Goal: Information Seeking & Learning: Learn about a topic

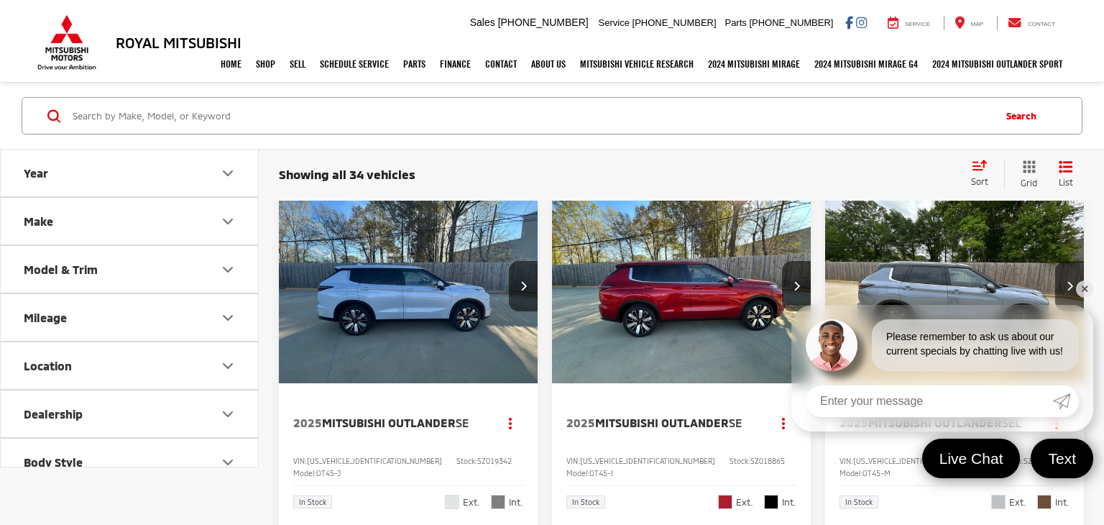
scroll to position [23, 0]
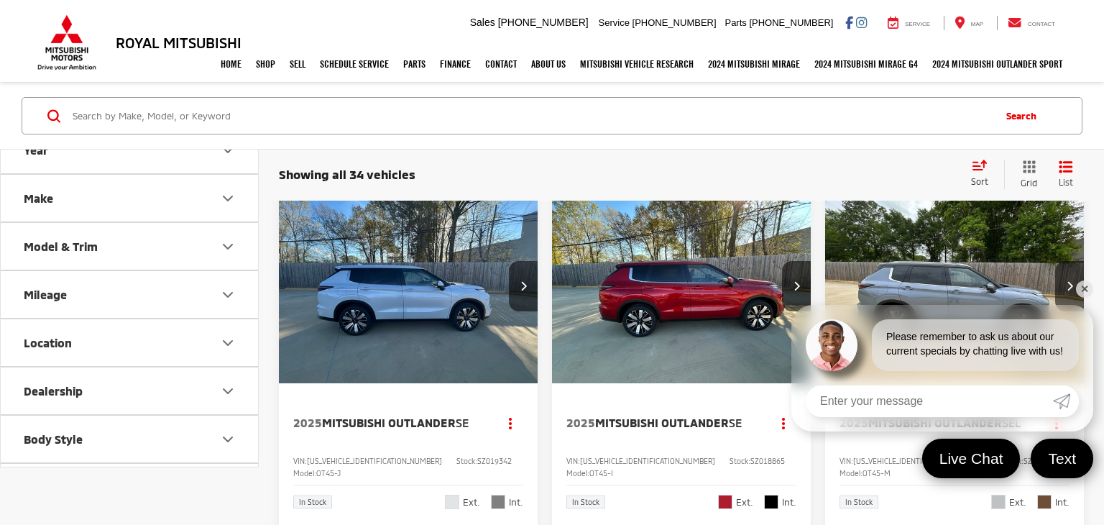
click at [132, 434] on button "Body Style" at bounding box center [130, 439] width 259 height 47
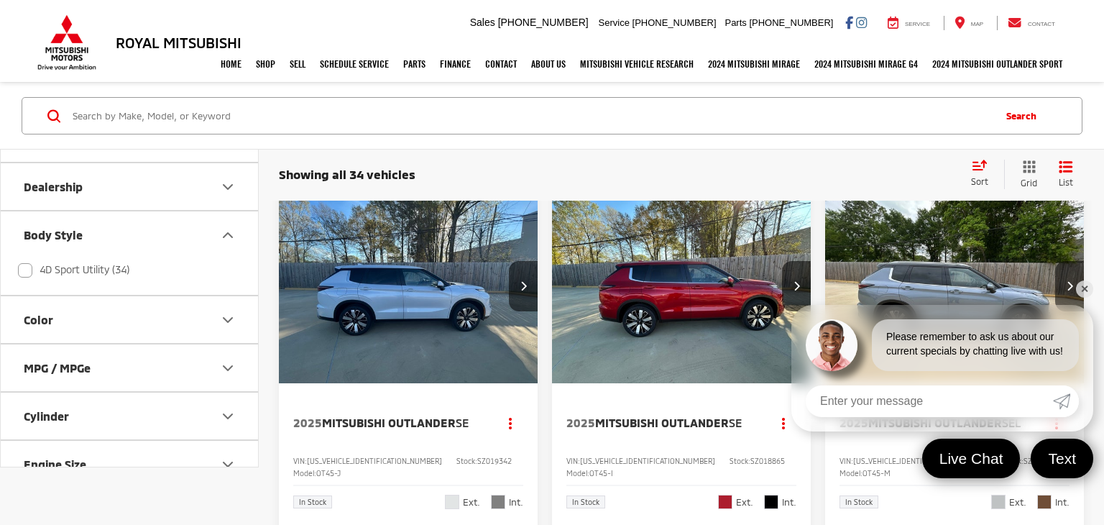
click at [132, 225] on button "Body Style" at bounding box center [130, 234] width 259 height 47
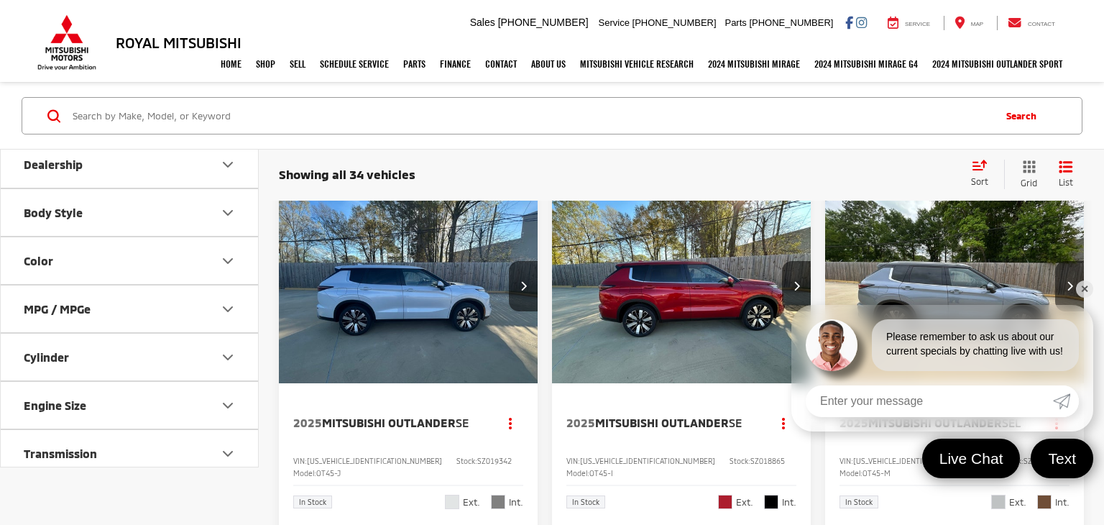
scroll to position [250, 0]
click at [125, 213] on button "Body Style" at bounding box center [130, 211] width 259 height 47
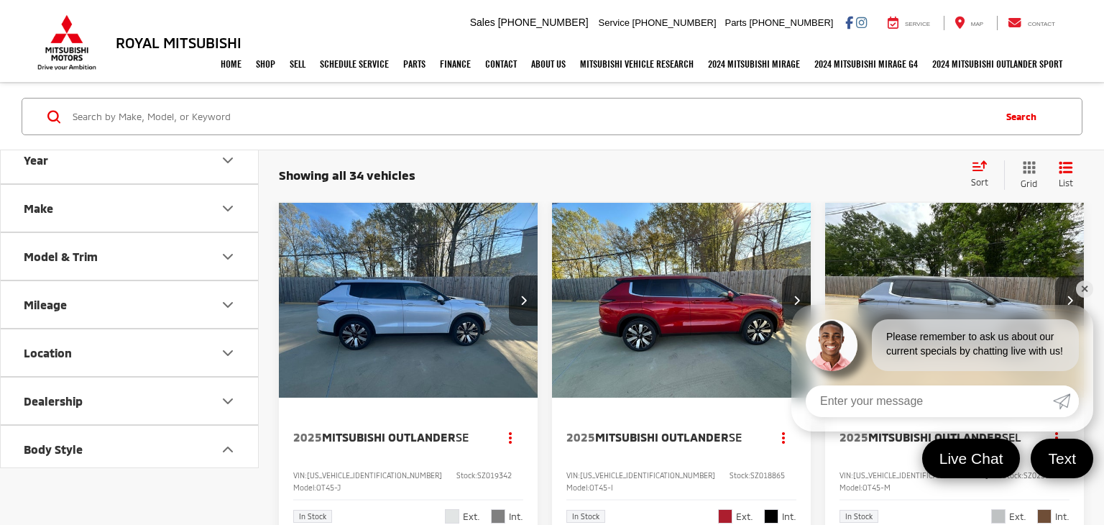
scroll to position [0, 0]
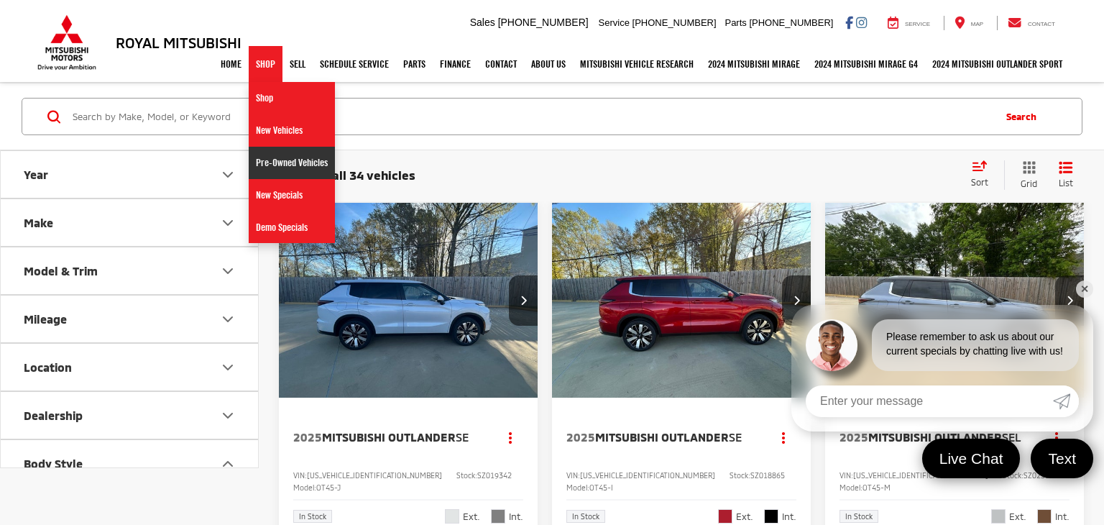
click at [272, 166] on link "Pre-Owned Vehicles" at bounding box center [292, 163] width 86 height 32
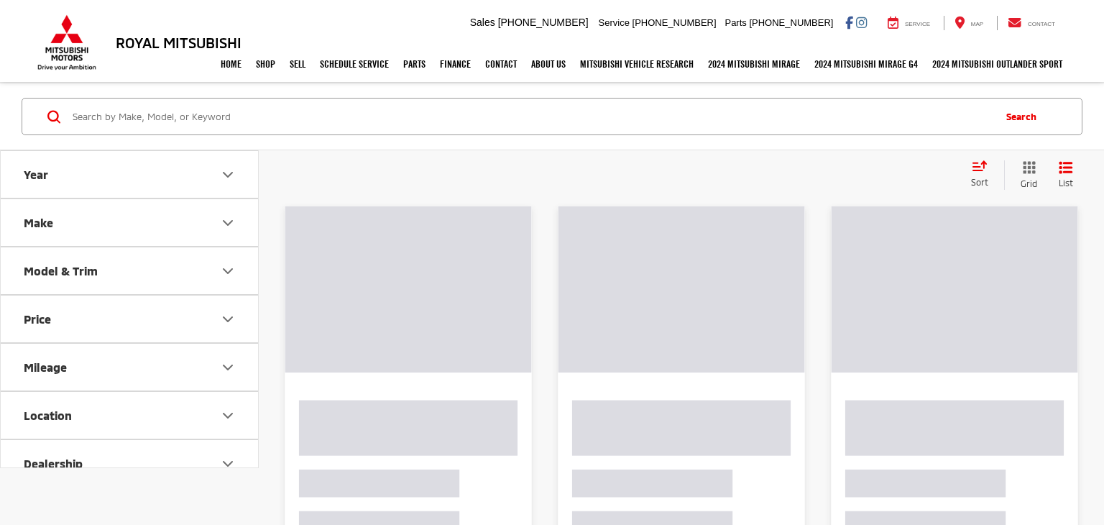
scroll to position [9, 0]
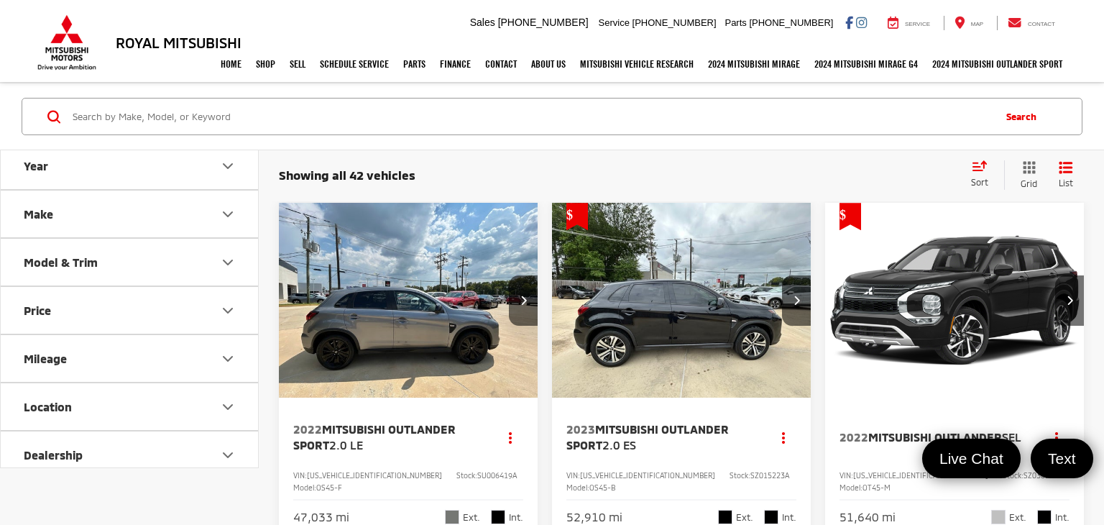
click at [95, 480] on button "Body Style" at bounding box center [130, 503] width 259 height 47
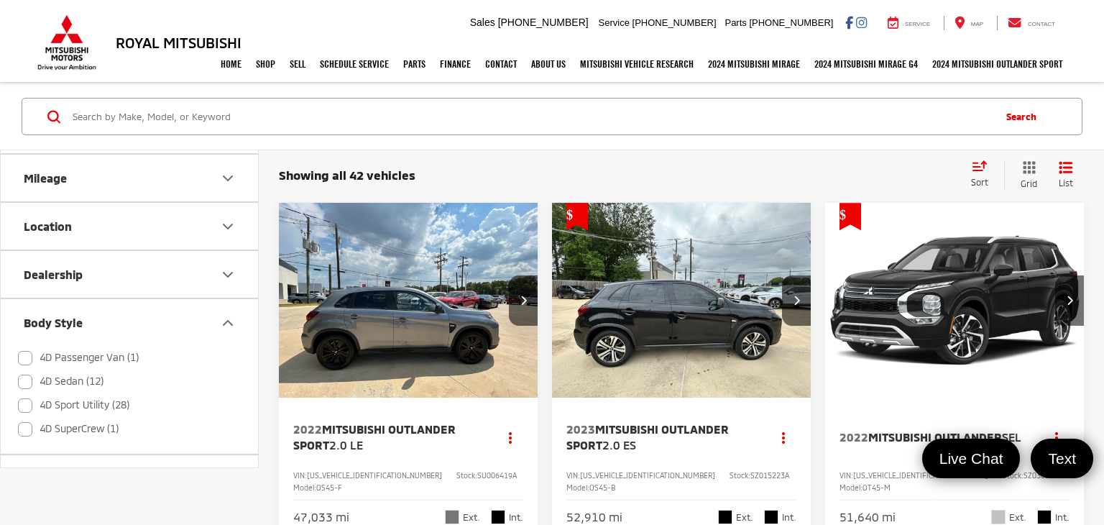
click at [25, 421] on label "4D SuperCrew (1)" at bounding box center [68, 429] width 101 height 24
checkbox input "true"
